Goal: Task Accomplishment & Management: Complete application form

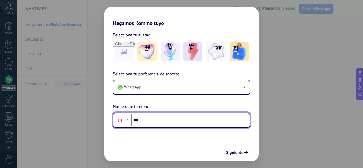
click at [156, 124] on input "***" at bounding box center [190, 120] width 118 height 12
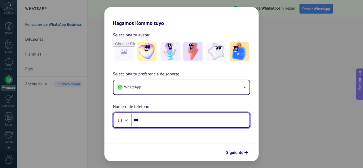
click at [154, 122] on input "***" at bounding box center [190, 120] width 118 height 12
paste input "**********"
type input "**********"
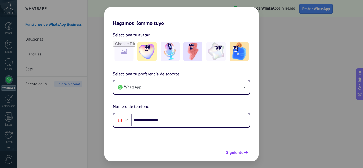
click at [240, 155] on button "Siguiente" at bounding box center [236, 152] width 27 height 9
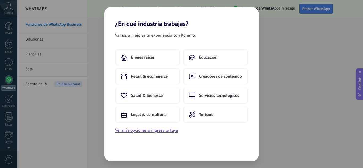
click at [317, 89] on div "¿En qué industria trabajas? Vamos a mejorar tu experiencia con Kommo. Bienes ra…" at bounding box center [181, 84] width 363 height 168
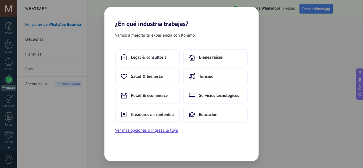
click at [329, 51] on div "¿En qué industria trabajas? Vamos a mejorar tu experiencia con Kommo. Legal & c…" at bounding box center [181, 84] width 363 height 168
click at [169, 99] on button "Retail & ecommerce" at bounding box center [147, 96] width 65 height 16
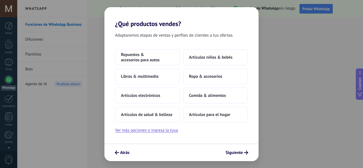
click at [128, 158] on div "Atrás Siguiente" at bounding box center [181, 153] width 154 height 18
click at [126, 151] on span "Atrás" at bounding box center [124, 153] width 9 height 4
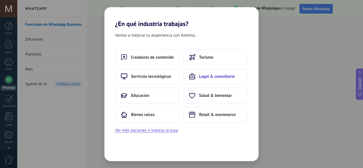
click at [209, 71] on button "Legal & consultoría" at bounding box center [215, 76] width 65 height 16
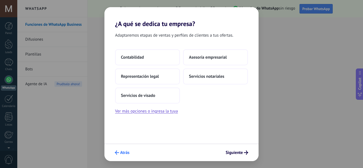
click at [118, 155] on button "Atrás" at bounding box center [121, 152] width 19 height 9
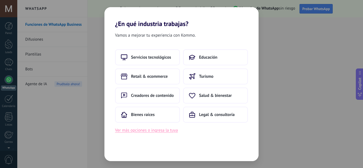
click at [166, 131] on button "Ver más opciones o ingresa la tuya" at bounding box center [146, 130] width 63 height 7
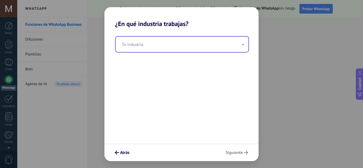
click at [162, 49] on input "text" at bounding box center [181, 44] width 133 height 15
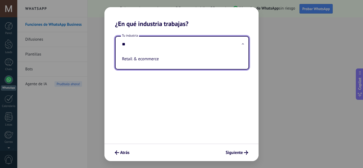
type input "*"
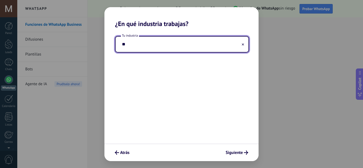
type input "*"
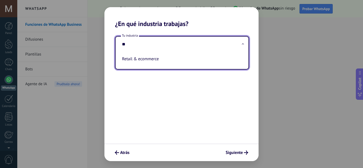
type input "*"
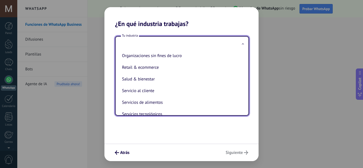
scroll to position [80, 0]
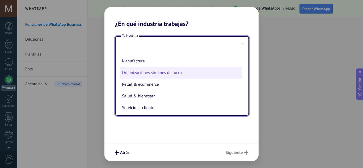
click at [173, 71] on li "Organizaciones sin fines de lucro" at bounding box center [181, 73] width 122 height 12
type input "**********"
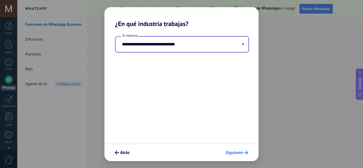
click at [239, 151] on span "Siguiente" at bounding box center [233, 153] width 17 height 4
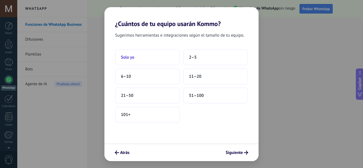
click at [152, 57] on button "Solo yo" at bounding box center [147, 57] width 65 height 16
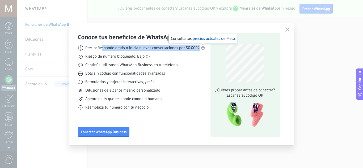
drag, startPoint x: 102, startPoint y: 49, endPoint x: 201, endPoint y: 47, distance: 99.0
click at [201, 47] on div "Precio: Responde gratis o inicia nuevas conversaciones por $0.0002" at bounding box center [141, 47] width 127 height 5
click at [285, 29] on icon "button" at bounding box center [287, 29] width 4 height 4
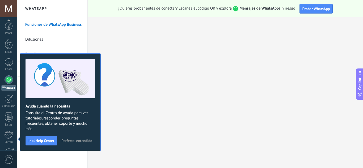
scroll to position [53, 0]
